Goal: Task Accomplishment & Management: Manage account settings

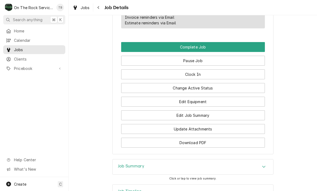
scroll to position [527, 0]
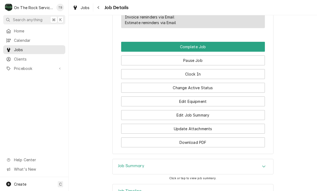
click at [196, 101] on button "Edit Equipment" at bounding box center [193, 102] width 144 height 10
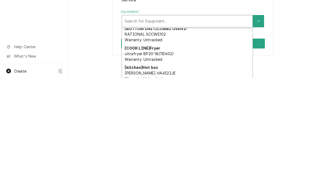
scroll to position [17, 0]
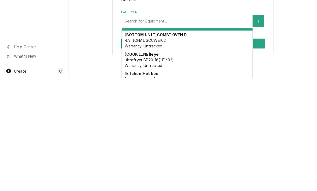
click at [188, 163] on div "[COOK LINE] Fryer ultrafryer BP20-18(11D602) Warranty: Untracked" at bounding box center [187, 173] width 130 height 20
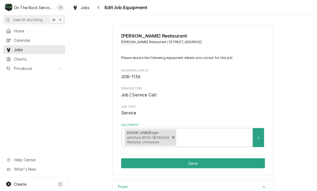
click at [199, 166] on button "Save" at bounding box center [193, 164] width 144 height 10
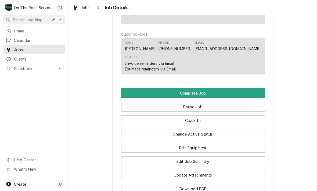
scroll to position [483, 0]
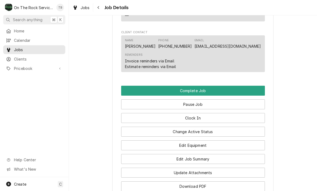
click at [197, 160] on button "Edit Job Summary" at bounding box center [193, 159] width 144 height 10
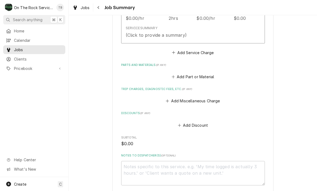
click at [236, 21] on div "Hourly Cost $0.00/hr Qty. 2hrs Rate $0.00/hr Amount $0.00" at bounding box center [187, 15] width 123 height 17
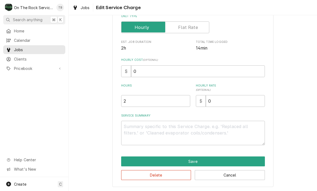
scroll to position [80, 0]
click at [141, 130] on textarea "Service Summary" at bounding box center [193, 133] width 144 height 24
type textarea "x"
type textarea "6/"
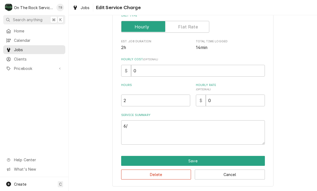
scroll to position [82, 0]
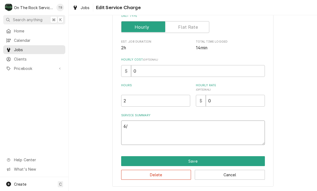
click at [142, 130] on textarea "6/" at bounding box center [193, 133] width 144 height 24
type textarea "x"
type textarea "6"
type textarea "x"
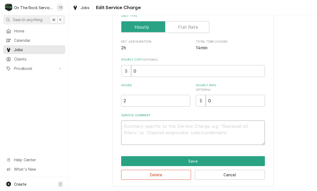
type textarea "1"
type textarea "x"
type textarea "10"
type textarea "x"
type textarea "10/"
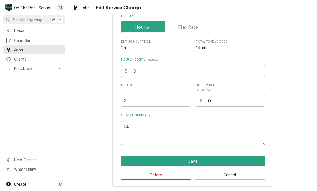
type textarea "x"
type textarea "10/6"
type textarea "x"
type textarea "10/6/"
type textarea "x"
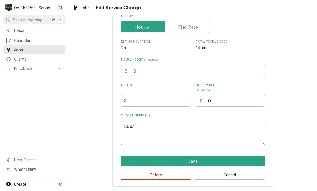
type textarea "10/6/2"
type textarea "x"
type textarea "10/6/25"
type textarea "x"
type textarea "10/6/25"
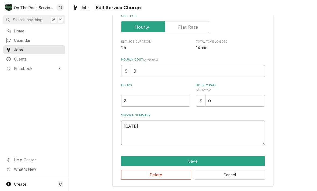
type textarea "x"
type textarea "10/6/25 T"
type textarea "x"
type textarea "10/6/25 TM"
type textarea "x"
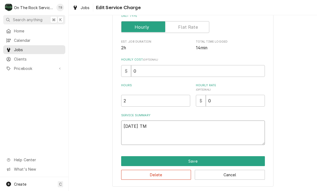
type textarea "10/6/25 TMB"
type textarea "x"
type textarea "10/6/25 TMB"
type textarea "x"
type textarea "10/6/25 TMB P"
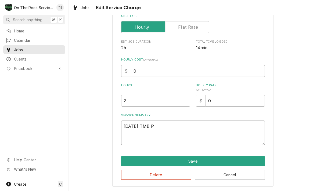
type textarea "x"
type textarea "10/6/25 TMB PR"
type textarea "x"
type textarea "10/6/25 TMB PRO"
type textarea "x"
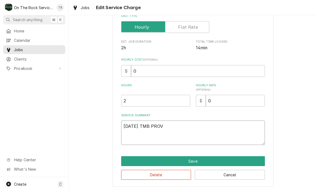
type textarea "10/6/25 TMB PROVI"
type textarea "x"
type textarea "10/6/25 TMB PROVID"
type textarea "x"
type textarea "10/6/25 TMB PROVIDE"
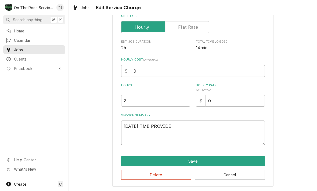
type textarea "x"
type textarea "10/6/25 TMB PROVIDE"
type textarea "x"
type textarea "10/6/25 TMB PROVIDE S"
type textarea "x"
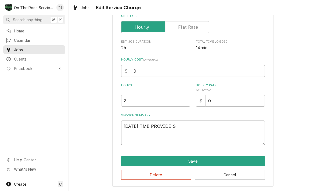
type textarea "10/6/25 TMB PROVIDE SE"
type textarea "x"
type textarea "10/6/25 TMB PROVIDE SER"
type textarea "x"
type textarea "10/6/25 TMB PROVIDE SERV"
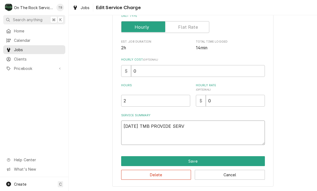
type textarea "x"
type textarea "10/6/25 TMB PROVIDE SERVI"
type textarea "x"
type textarea "10/6/25 TMB PROVIDE SERVIC"
type textarea "x"
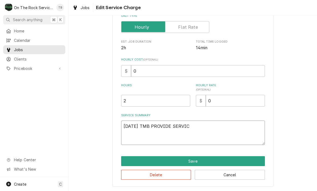
type textarea "10/6/25 TMB PROVIDE SERVICE"
type textarea "x"
type textarea "10/6/25 TMB PROVIDE SERVICE"
type textarea "x"
type textarea "10/6/25 TMB PROVIDE SERVICE P"
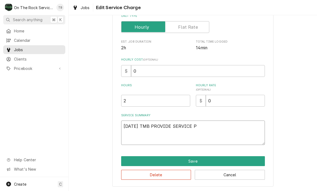
type textarea "x"
type textarea "10/6/25 TMB PROVIDE SERVICE PA"
type textarea "x"
type textarea "10/6/25 TMB PROVIDE SERVICE PAR"
type textarea "x"
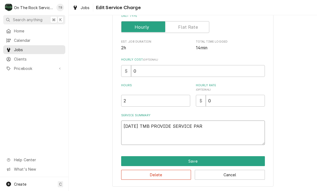
type textarea "10/6/25 TMB PROVIDE SERVICE PART"
type textarea "x"
type textarea "10/6/25 TMB PROVIDE SERVICE PARTS"
type textarea "x"
type textarea "10/6/25 TMB PROVIDE SERVICE PARTS A"
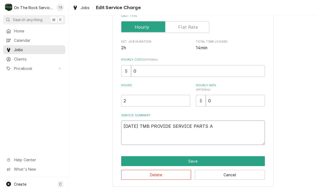
type textarea "x"
type textarea "10/6/25 TMB PROVIDE SERVICE PARTS AN"
type textarea "x"
type textarea "10/6/25 TMB PROVIDE SERVICE PARTS AN D"
type textarea "x"
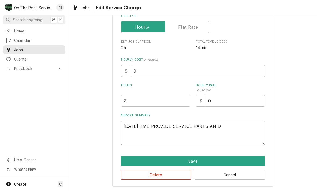
type textarea "10/6/25 TMB PROVIDE SERVICE PARTS AN"
type textarea "x"
type textarea "10/6/25 TMB PROVIDE SERVICE PARTS AN"
type textarea "x"
type textarea "10/6/25 TMB PROVIDE SERVICE PARTS AND"
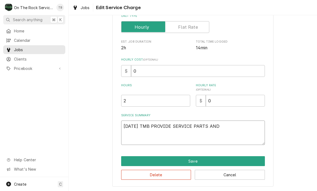
type textarea "x"
type textarea "10/6/25 TMB PROVIDE SERVICE PARTS AND L"
type textarea "x"
type textarea "10/6/25 TMB PROVIDE SERVICE PARTS AND LA"
type textarea "x"
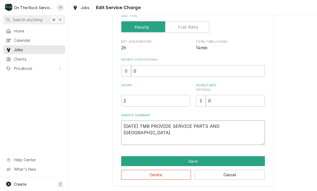
type textarea "10/6/25 TMB PROVIDE SERVICE PARTS AND LAO"
type textarea "x"
type textarea "10/6/25 TMB PROVIDE SERVICE PARTS AND LAOB"
type textarea "x"
type textarea "10/6/25 TMB PROVIDE SERVICE PARTS AND LAO"
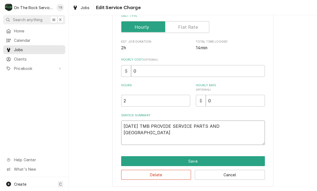
type textarea "x"
type textarea "10/6/25 TMB PROVIDE SERVICE PARTS AND LA"
type textarea "x"
type textarea "10/6/25 TMB PROVIDE SERVICE PARTS AND LAB"
type textarea "x"
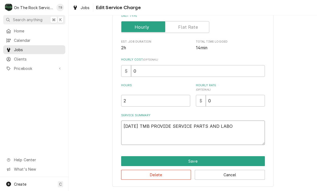
type textarea "10/6/25 TMB PROVIDE SERVICE PARTS AND LABOR"
type textarea "x"
type textarea "10/6/25 TMB PROVIDE SERVICE PARTS AND LABOR"
type textarea "x"
type textarea "10/6/25 TMB PROVIDE SERVICE PARTS AND LABOR T"
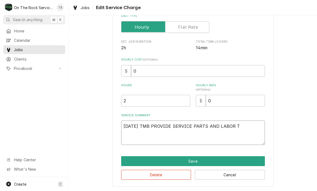
type textarea "x"
type textarea "10/6/25 TMB PROVIDE SERVICE PARTS AND LABOR TO"
type textarea "x"
type textarea "10/6/25 TMB PROVIDE SERVICE PARTS AND LABOR TO"
type textarea "x"
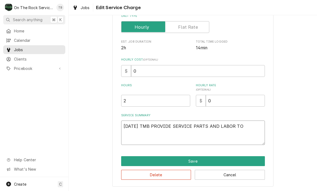
type textarea "10/6/25 TMB PROVIDE SERVICE PARTS AND LABOR TO D"
type textarea "x"
type textarea "10/6/25 TMB PROVIDE SERVICE PARTS AND LABOR TO DE"
type textarea "x"
type textarea "10/6/25 TMB PROVIDE SERVICE PARTS AND LABOR TO DETM"
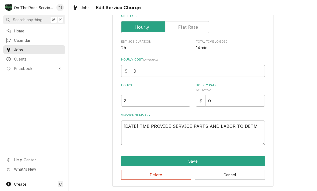
type textarea "x"
type textarea "10/6/25 TMB PROVIDE SERVICE PARTS AND LABOR TO DETMR"
type textarea "x"
type textarea "10/6/25 TMB PROVIDE SERVICE PARTS AND LABOR TO DETMRIN"
type textarea "x"
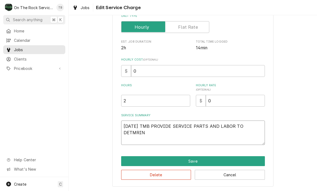
type textarea "10/6/25 TMB PROVIDE SERVICE PARTS AND LABOR TO DETMRINE"
type textarea "x"
type textarea "10/6/25 TMB PROVIDE SERVICE PARTS AND LABOR TO DETMRINE T"
type textarea "x"
type textarea "10/6/25 TMB PROVIDE SERVICE PARTS AND LABOR TO DETMRINE TH"
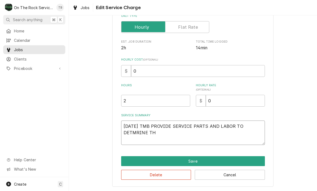
type textarea "x"
type textarea "10/6/25 TMB PROVIDE SERVICE PARTS AND LABOR TO DETMRINE THA"
type textarea "x"
type textarea "10/6/25 TMB PROVIDE SERVICE PARTS AND LABOR TO DETMRINE THAT"
type textarea "x"
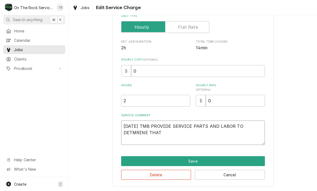
type textarea "10/6/25 TMB PROVIDE SERVICE PARTS AND LABOR TO DETMRINE THAT"
type textarea "x"
type textarea "10/6/25 TMB PROVIDE SERVICE PARTS AND LABOR TO DETMRINE THAT P"
type textarea "x"
type textarea "10/6/25 TMB PROVIDE SERVICE PARTS AND LABOR TO DETMRINE THAT PE"
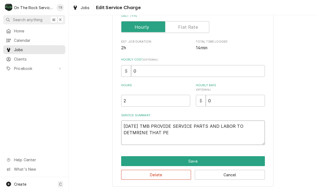
type textarea "x"
type textarea "10/6/25 TMB PROVIDE SERVICE PARTS AND LABOR TO DETMRINE THAT PER"
type textarea "x"
type textarea "10/6/25 TMB PROVIDE SERVICE PARTS AND LABOR TO DETMRINE THAT PER"
type textarea "x"
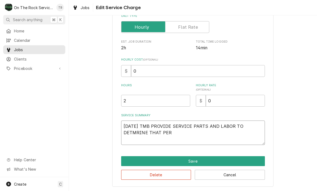
type textarea "10/6/25 TMB PROVIDE SERVICE PARTS AND LABOR TO DETMRINE THAT PER C"
type textarea "x"
type textarea "10/6/25 TMB PROVIDE SERVICE PARTS AND LABOR TO DETMRINE THAT PER CU"
type textarea "x"
type textarea "10/6/25 TMB PROVIDE SERVICE PARTS AND LABOR TO DETMRINE THAT PER CUS"
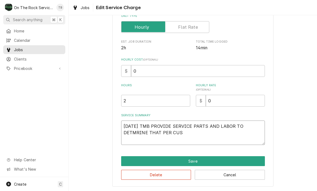
type textarea "x"
type textarea "10/6/25 TMB PROVIDE SERVICE PARTS AND LABOR TO DETMRINE THAT PER CUST"
type textarea "x"
type textarea "10/6/25 TMB PROVIDE SERVICE PARTS AND LABOR TO DETMRINE THAT PER CUSTO"
type textarea "x"
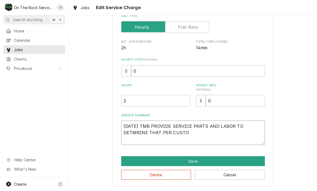
type textarea "10/6/25 TMB PROVIDE SERVICE PARTS AND LABOR TO DETMRINE THAT PER CUSTOM"
type textarea "x"
type textarea "10/6/25 TMB PROVIDE SERVICE PARTS AND LABOR TO DETMRINE THAT PER CUSTOME"
type textarea "x"
type textarea "10/6/25 TMB PROVIDE SERVICE PARTS AND LABOR TO DETMRINE THAT PER CUSTOMER"
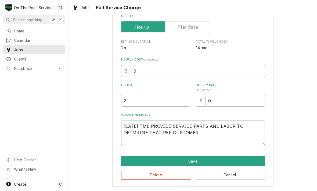
type textarea "x"
type textarea "10/6/25 TMB PROVIDE SERVICE PARTS AND LABOR TO DETMRINE THAT PER CUSTOMER"
type textarea "x"
type textarea "10/6/25 TMB PROVIDE SERVICE PARTS AND LABOR TO DETMRINE THAT PER CUSTOMER IN"
type textarea "x"
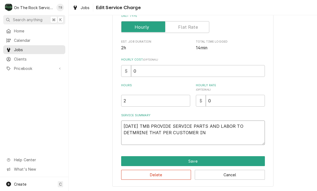
type textarea "10/6/25 TMB PROVIDE SERVICE PARTS AND LABOR TO DETMRINE THAT PER CUSTOMER IN"
type textarea "x"
type textarea "10/6/25 TMB PROVIDE SERVICE PARTS AND LABOR TO DETMRINE THAT PER CUSTOMER IN A"
type textarea "x"
type textarea "10/6/25 TMB PROVIDE SERVICE PARTS AND LABOR TO DETMRINE THAT PER CUSTOMER IN AM"
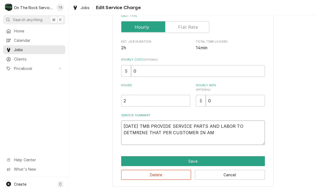
type textarea "x"
type textarea "10/6/25 TMB PROVIDE SERVICE PARTS AND LABOR TO DETMRINE THAT PER CUSTOMER IN AM"
type textarea "x"
type textarea "10/6/25 TMB PROVIDE SERVICE PARTS AND LABOR TO DETMRINE THAT PER CUSTOMER IN AM…"
type textarea "x"
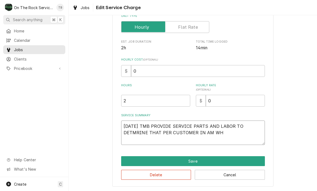
type textarea "10/6/25 TMB PROVIDE SERVICE PARTS AND LABOR TO DETMRINE THAT PER CUSTOMER IN AM…"
type textarea "x"
type textarea "10/6/25 TMB PROVIDE SERVICE PARTS AND LABOR TO DETMRINE THAT PER CUSTOMER IN AM…"
type textarea "x"
type textarea "10/6/25 TMB PROVIDE SERVICE PARTS AND LABOR TO DETMRINE THAT PER CUSTOMER IN AM…"
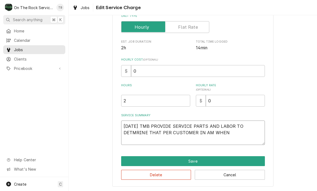
type textarea "x"
type textarea "10/6/25 TMB PROVIDE SERVICE PARTS AND LABOR TO DETMRINE THAT PER CUSTOMER IN AM…"
type textarea "x"
type textarea "10/6/25 TMB PROVIDE SERVICE PARTS AND LABOR TO DETMRINE THAT PER CUSTOMER IN AM…"
type textarea "x"
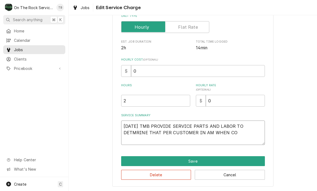
type textarea "10/6/25 TMB PROVIDE SERVICE PARTS AND LABOR TO DETMRINE THAT PER CUSTOMER IN AM…"
type textarea "x"
type textarea "10/6/25 TMB PROVIDE SERVICE PARTS AND LABOR TO DETMRINE THAT PER CUSTOMER IN AM…"
type textarea "x"
type textarea "10/6/25 TMB PROVIDE SERVICE PARTS AND LABOR TO DETMRINE THAT PER CUSTOMER IN AM…"
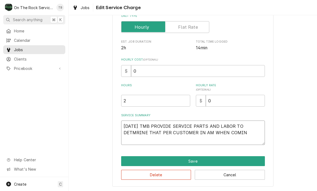
type textarea "x"
type textarea "10/6/25 TMB PROVIDE SERVICE PARTS AND LABOR TO DETMRINE THAT PER CUSTOMER IN AM…"
type textarea "x"
type textarea "10/6/25 TMB PROVIDE SERVICE PARTS AND LABOR TO DETMRINE THAT PER CUSTOMER IN AM…"
type textarea "x"
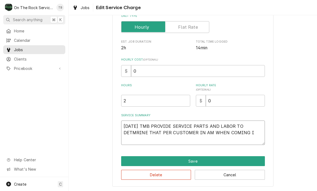
type textarea "10/6/25 TMB PROVIDE SERVICE PARTS AND LABOR TO DETMRINE THAT PER CUSTOMER IN AM…"
type textarea "x"
type textarea "10/6/25 TMB PROVIDE SERVICE PARTS AND LABOR TO DETMRINE THAT PER CUSTOMER IN AM…"
type textarea "x"
type textarea "10/6/25 TMB PROVIDE SERVICE PARTS AND LABOR TO DETMRINE THAT PER CUSTOMER IN AM…"
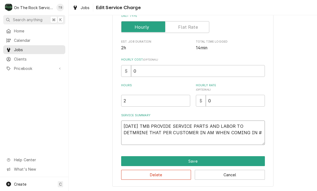
type textarea "x"
type textarea "10/6/25 TMB PROVIDE SERVICE PARTS AND LABOR TO DETMRINE THAT PER CUSTOMER IN AM…"
type textarea "x"
type textarea "10/6/25 TMB PROVIDE SERVICE PARTS AND LABOR TO DETMRINE THAT PER CUSTOMER IN AM…"
type textarea "x"
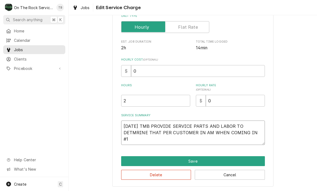
type textarea "10/6/25 TMB PROVIDE SERVICE PARTS AND LABOR TO DETMRINE THAT PER CUSTOMER IN AM…"
type textarea "x"
type textarea "10/6/25 TMB PROVIDE SERVICE PARTS AND LABOR TO DETMRINE THAT PER CUSTOMER IN AM…"
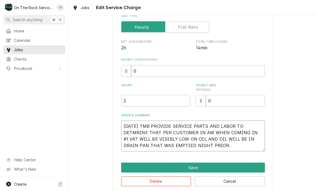
click at [139, 134] on textarea "10/6/25 TMB PROVIDE SERVICE PARTS AND LABOR TO DETMRINE THAT PER CUSTOMER IN AM…" at bounding box center [193, 136] width 144 height 31
click at [217, 150] on textarea "10/6/25 TMB PROVIDE SERVICE PARTS AND LABOR TO DETERMINE THAT PER CUSTOMER IN A…" at bounding box center [193, 136] width 144 height 31
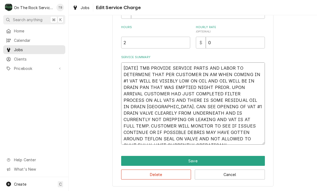
scroll to position [140, 0]
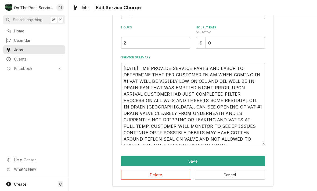
click at [217, 143] on textarea "10/6/25 TMB PROVIDE SERVICE PARTS AND LABOR TO DETERMINE THAT PER CUSTOMER IN A…" at bounding box center [193, 104] width 144 height 82
click at [214, 142] on textarea "10/6/25 TMB PROVIDE SERVICE PARTS AND LABOR TO DETERMINE THAT PER CUSTOMER IN A…" at bounding box center [193, 104] width 144 height 82
click at [217, 137] on textarea "10/6/25 TMB PROVIDE SERVICE PARTS AND LABOR TO DETERMINE THAT PER CUSTOMER IN A…" at bounding box center [193, 104] width 144 height 82
click at [231, 105] on textarea "10/6/25 TMB PROVIDE SERVICE PARTS AND LABOR TO DETERMINE THAT PER CUSTOMER IN A…" at bounding box center [193, 104] width 144 height 82
click at [240, 140] on textarea "10/6/25 TMB PROVIDE SERVICE PARTS AND LABOR TO DETERMINE THAT PER CUSTOMER IN A…" at bounding box center [193, 104] width 144 height 82
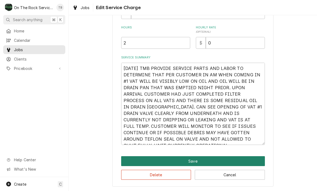
click at [198, 161] on button "Save" at bounding box center [193, 161] width 144 height 10
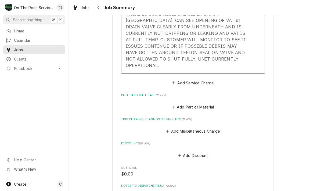
scroll to position [241, 0]
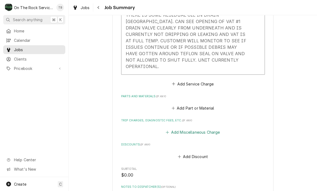
click at [195, 129] on button "Add Miscellaneous Charge" at bounding box center [193, 133] width 56 height 8
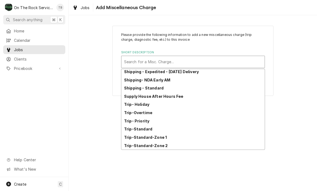
scroll to position [92, 0]
click at [168, 137] on div "Trip-Standard-Zone 1" at bounding box center [192, 137] width 143 height 8
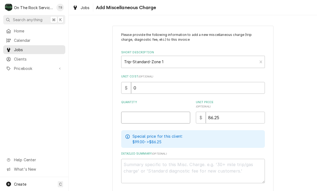
click at [156, 117] on input "Quantity" at bounding box center [155, 118] width 69 height 12
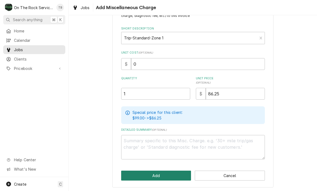
click at [158, 179] on button "Add" at bounding box center [156, 176] width 70 height 10
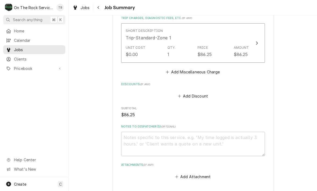
scroll to position [373, 0]
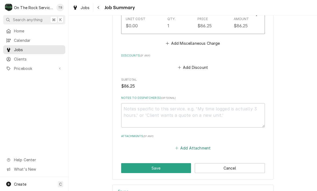
click at [197, 145] on button "Add Attachment" at bounding box center [193, 149] width 38 height 8
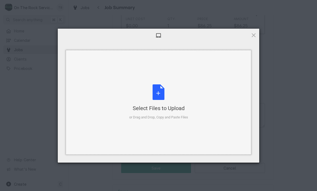
click at [160, 93] on div "Select Files to Upload or Drag and Drop, Copy and Paste Files" at bounding box center [158, 103] width 59 height 36
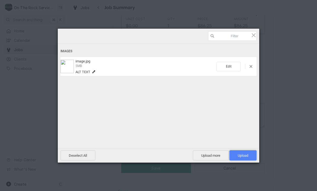
click at [241, 156] on span "Upload 1" at bounding box center [242, 156] width 10 height 4
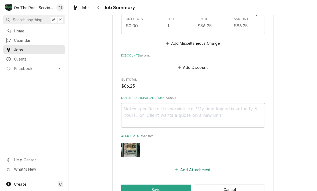
click at [191, 166] on button "Add Attachment" at bounding box center [193, 170] width 38 height 8
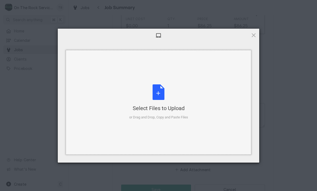
click at [158, 95] on div "Select Files to Upload or Drag and Drop, Copy and Paste Files" at bounding box center [158, 103] width 59 height 36
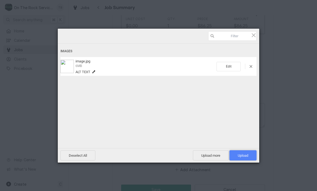
click at [245, 158] on span "Upload 1" at bounding box center [242, 156] width 10 height 4
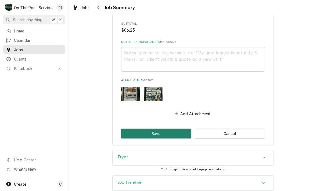
click at [166, 129] on button "Save" at bounding box center [156, 134] width 70 height 10
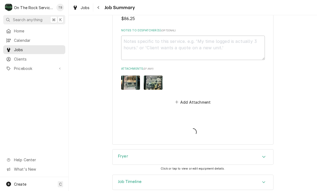
scroll to position [439, 0]
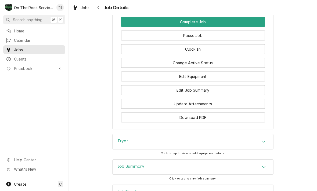
scroll to position [652, 0]
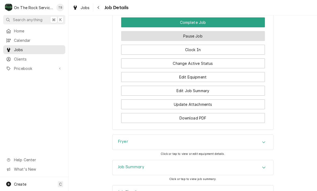
click at [200, 32] on button "Pause Job" at bounding box center [193, 36] width 144 height 10
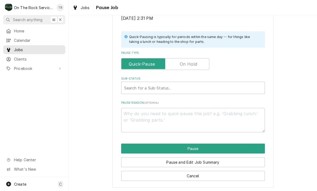
scroll to position [108, 0]
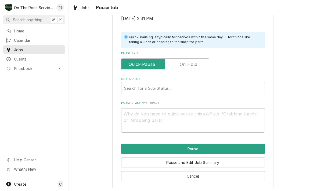
click at [192, 64] on label "Pause Type" at bounding box center [165, 64] width 88 height 12
click at [192, 64] on input "Pause Type" at bounding box center [164, 64] width 83 height 12
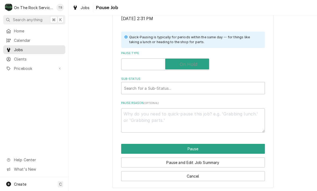
checkbox input "true"
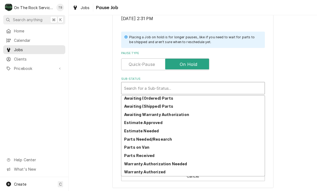
scroll to position [26, 0]
click at [167, 140] on div "Parts Needed/Research" at bounding box center [192, 139] width 143 height 8
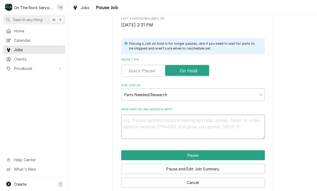
click at [145, 125] on textarea "What part(s) are needed & why?" at bounding box center [193, 127] width 144 height 24
type textarea "x"
type textarea "RE"
type textarea "x"
type textarea "REC"
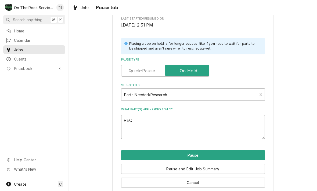
type textarea "x"
type textarea "RECH"
type textarea "x"
type textarea "RECHE"
type textarea "x"
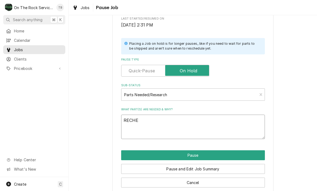
type textarea "RECHEC"
type textarea "x"
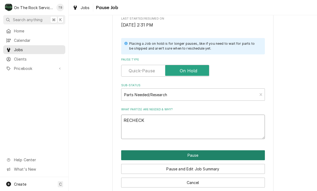
type textarea "RECHECK"
click at [201, 154] on button "Pause" at bounding box center [193, 156] width 144 height 10
type textarea "x"
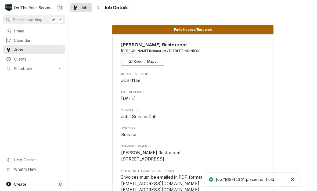
click at [78, 6] on div "Jobs" at bounding box center [80, 7] width 19 height 7
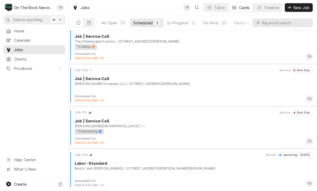
scroll to position [51, 0]
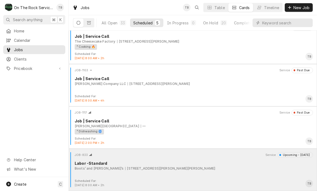
click at [178, 175] on div "JOB-833 Service Upcoming - Tomorrow Labor -Standard Boots’ and Sonny’s 328 S Ho…" at bounding box center [193, 165] width 244 height 27
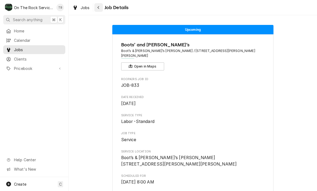
click at [102, 6] on button "Navigate back" at bounding box center [98, 7] width 9 height 9
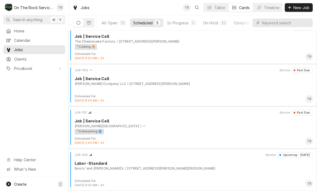
scroll to position [51, 0]
click at [214, 25] on div "On Hold" at bounding box center [210, 23] width 15 height 6
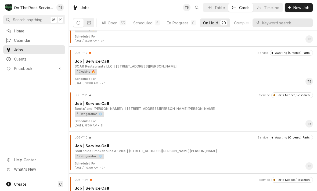
scroll to position [619, 0]
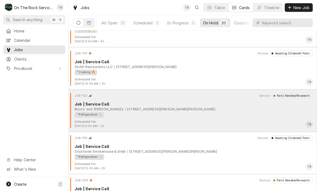
click at [202, 113] on div "² Refrigeration ❄️" at bounding box center [192, 115] width 234 height 6
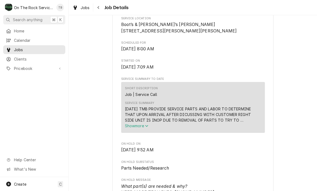
scroll to position [132, 0]
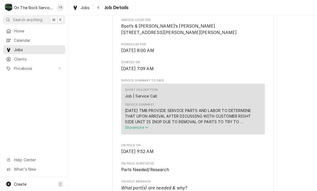
click at [145, 128] on button "Show more" at bounding box center [193, 128] width 136 height 6
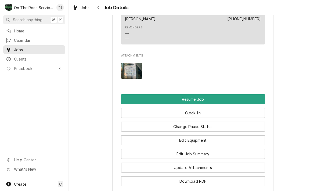
scroll to position [601, 0]
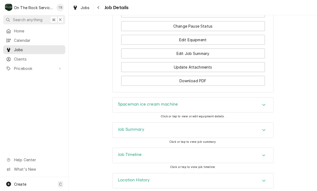
click at [264, 103] on icon "Accordion Header" at bounding box center [264, 105] width 4 height 4
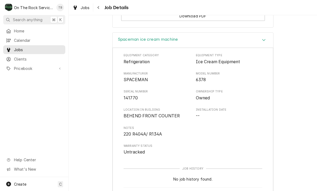
scroll to position [763, 0]
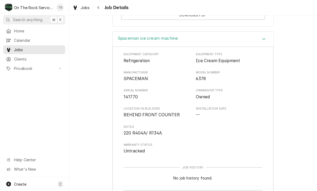
click at [101, 9] on div "Navigate back" at bounding box center [98, 7] width 5 height 5
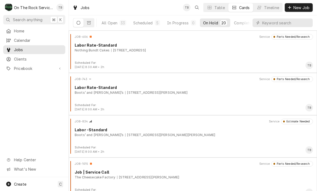
click at [143, 26] on button "Scheduled 5" at bounding box center [146, 23] width 33 height 9
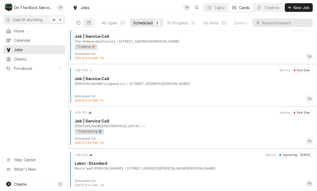
scroll to position [51, 0]
click at [135, 134] on div "² Dishwashing 🌀" at bounding box center [192, 132] width 234 height 6
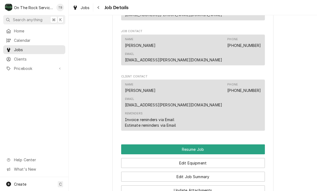
scroll to position [475, 0]
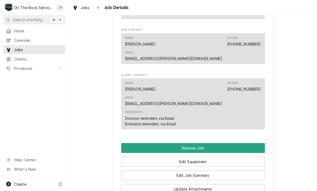
click at [205, 143] on button "Resume Job" at bounding box center [193, 148] width 144 height 10
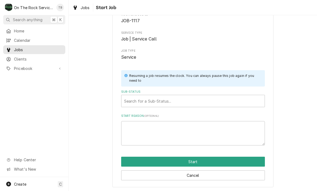
scroll to position [33, 0]
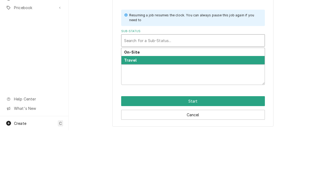
click at [153, 117] on div "Travel" at bounding box center [192, 121] width 143 height 8
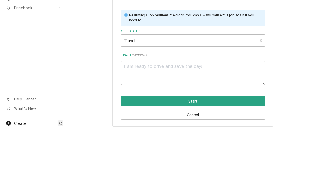
scroll to position [26, 0]
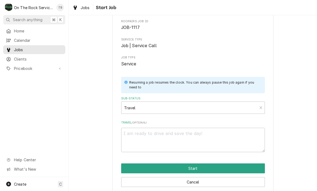
click at [198, 167] on button "Start" at bounding box center [193, 169] width 144 height 10
type textarea "x"
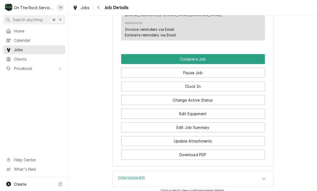
scroll to position [556, 0]
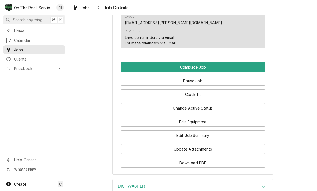
click at [199, 103] on button "Change Active Status" at bounding box center [193, 108] width 144 height 10
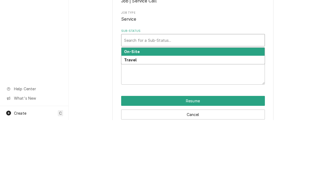
click at [138, 120] on strong "On-Site" at bounding box center [132, 122] width 16 height 5
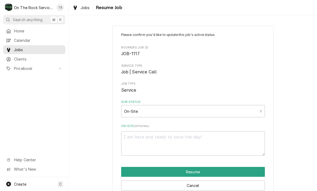
click at [195, 171] on button "Resume" at bounding box center [193, 172] width 144 height 10
type textarea "x"
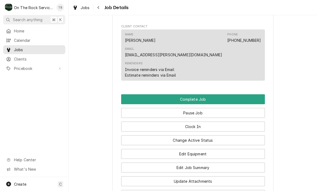
scroll to position [524, 0]
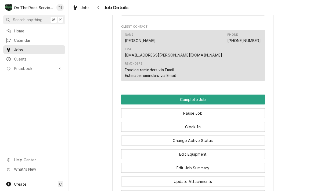
click at [200, 177] on button "Update Attachments" at bounding box center [193, 182] width 144 height 10
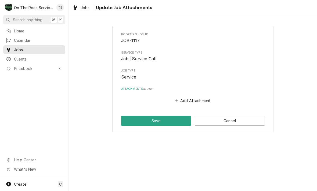
click at [200, 98] on button "Add Attachment" at bounding box center [193, 101] width 38 height 8
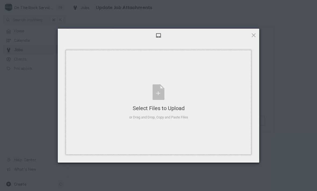
click at [159, 96] on div "Select Files to Upload or Drag and Drop, Copy and Paste Files" at bounding box center [158, 103] width 59 height 36
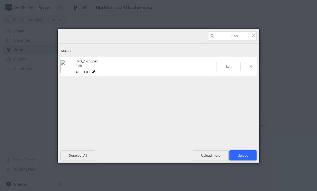
click at [249, 156] on span "Upload 1" at bounding box center [242, 156] width 27 height 10
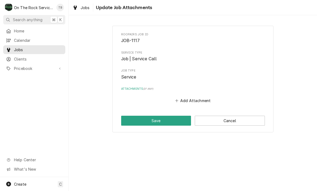
click at [131, 120] on button "Save" at bounding box center [156, 121] width 70 height 10
